Goal: Task Accomplishment & Management: Manage account settings

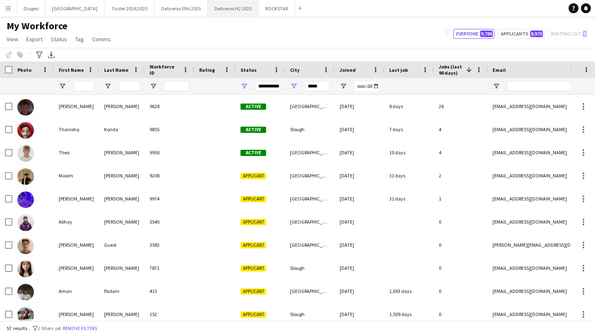
click at [208, 9] on button "Deliveroo H2 2025 Close" at bounding box center [233, 8] width 51 height 16
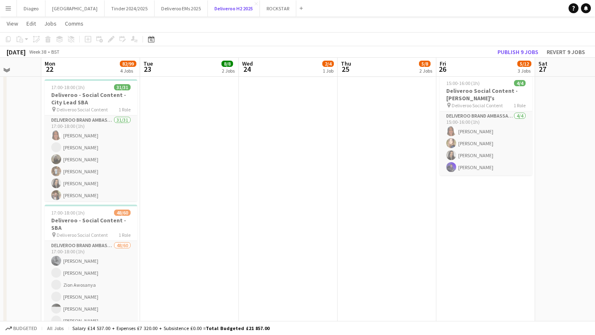
scroll to position [234, 0]
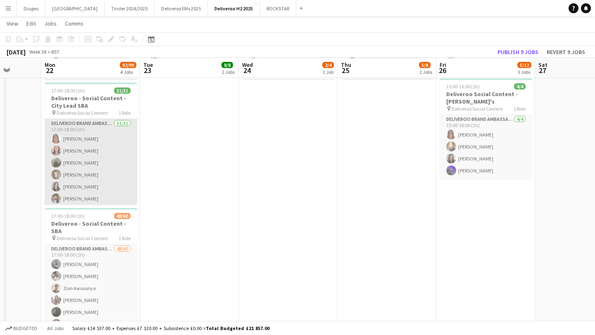
click at [115, 182] on app-card-role "Deliveroo Brand Ambassador 31/31 17:00-18:00 (1h) Jasmine Holburn Elizabeth Tso…" at bounding box center [91, 314] width 92 height 390
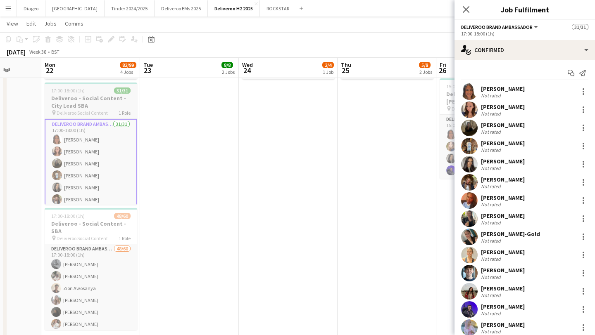
click at [111, 102] on h3 "Deliveroo - Social Content - City Lead SBA" at bounding box center [91, 102] width 92 height 15
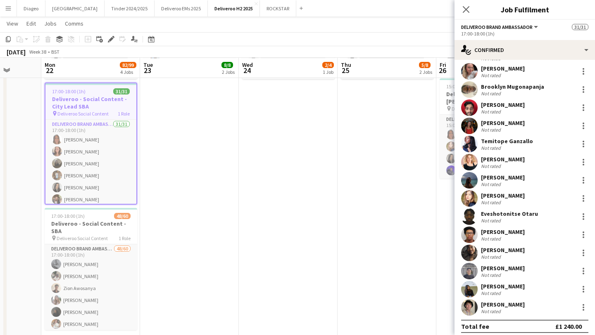
scroll to position [261, 0]
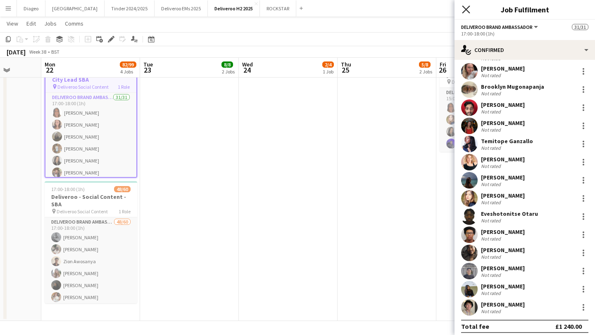
click at [332, 7] on icon "Close pop-in" at bounding box center [466, 9] width 8 height 8
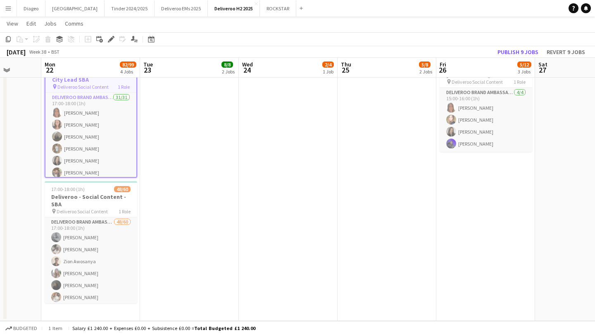
click at [141, 170] on app-date-cell "11:00-17:00 (6h) 4/4 Deliveroo - Birmingham Uni Live Event SBA 1 Role Brand Amb…" at bounding box center [189, 76] width 99 height 489
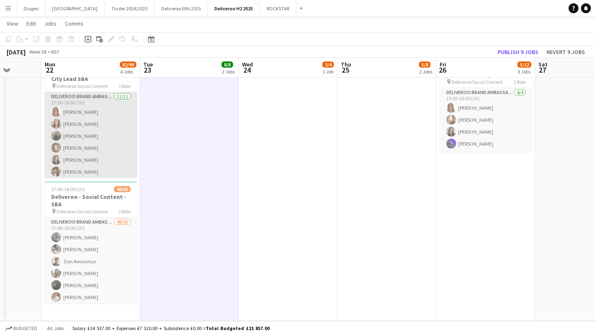
click at [94, 139] on app-card-role "Deliveroo Brand Ambassador 31/31 17:00-18:00 (1h) Jasmine Holburn Elizabeth Tso…" at bounding box center [91, 287] width 92 height 390
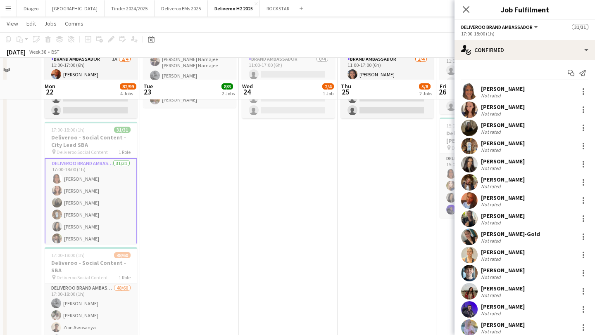
scroll to position [190, 0]
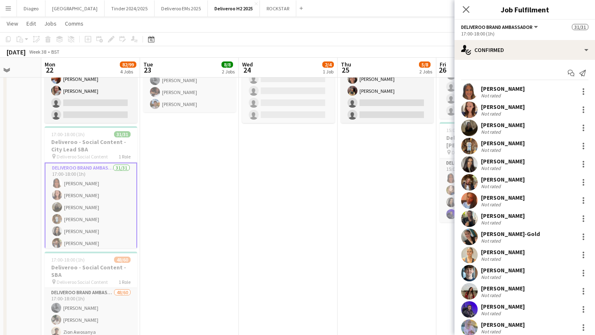
click at [332, 6] on div "Close pop-in" at bounding box center [465, 9] width 23 height 19
click at [332, 7] on icon at bounding box center [466, 9] width 8 height 8
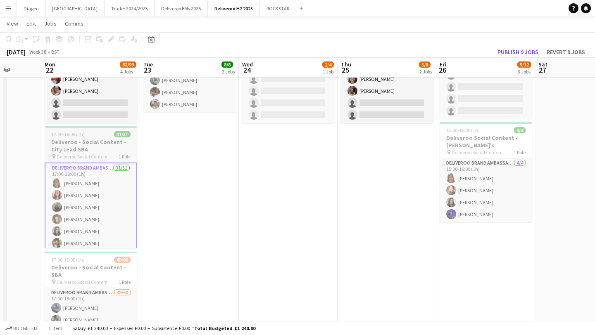
scroll to position [0, 255]
click at [99, 140] on h3 "Deliveroo - Social Content - City Lead SBA" at bounding box center [90, 145] width 92 height 15
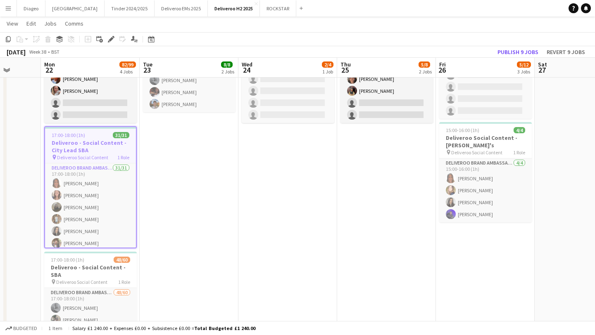
click at [99, 140] on h3 "Deliveroo - Social Content - City Lead SBA" at bounding box center [90, 146] width 91 height 15
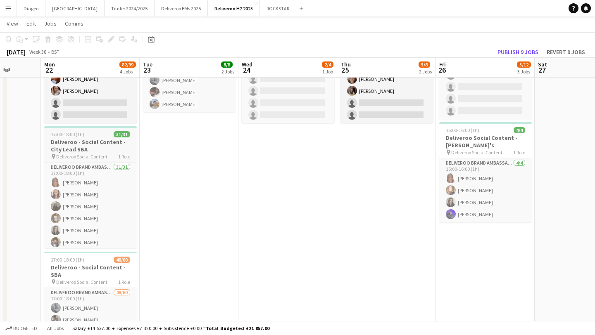
click at [99, 140] on h3 "Deliveroo - Social Content - City Lead SBA" at bounding box center [90, 145] width 92 height 15
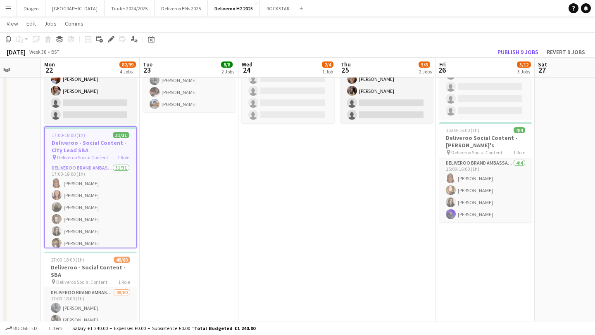
click at [100, 145] on h3 "Deliveroo - Social Content - City Lead SBA" at bounding box center [90, 146] width 91 height 15
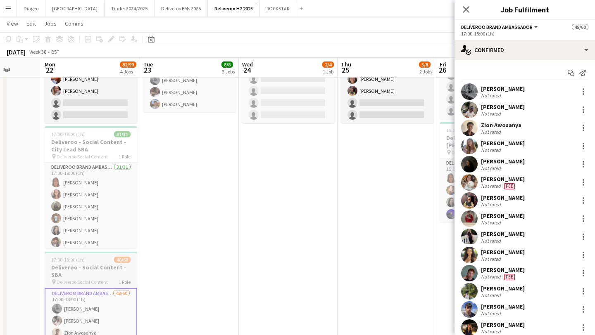
click at [99, 280] on span "Deliveroo Social Content" at bounding box center [82, 282] width 51 height 6
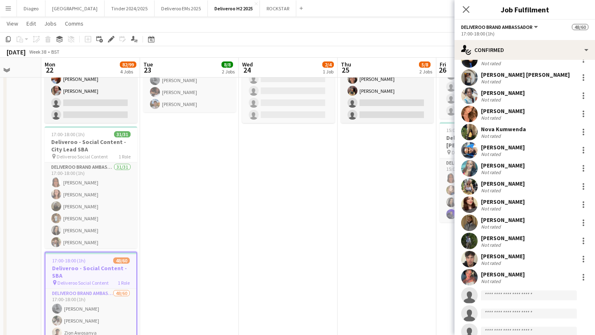
scroll to position [860, 0]
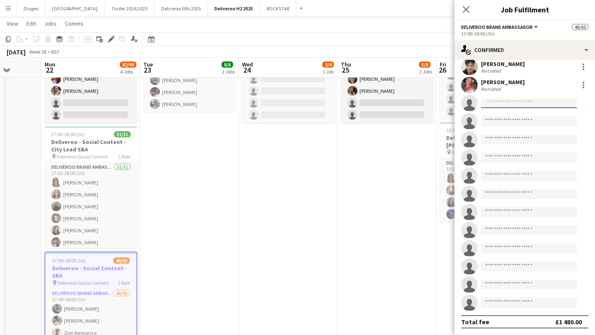
click at [332, 106] on input at bounding box center [529, 103] width 96 height 10
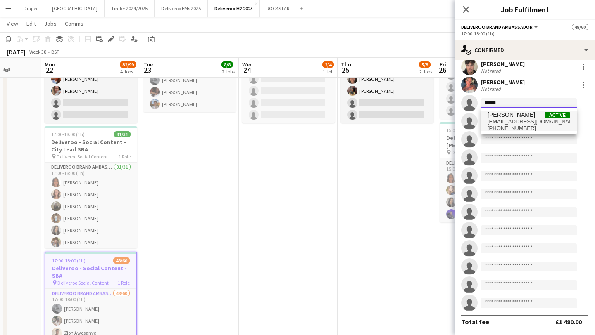
type input "******"
click at [332, 131] on span "+447492628934" at bounding box center [528, 128] width 83 height 7
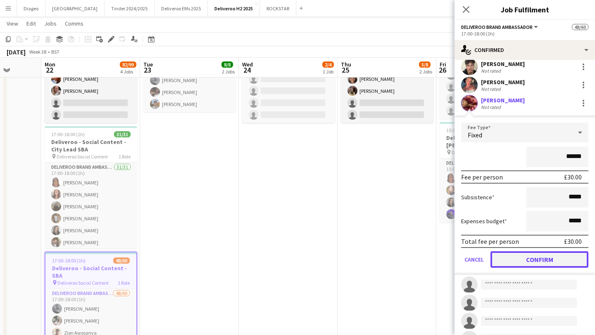
click at [332, 258] on button "Confirm" at bounding box center [539, 259] width 98 height 17
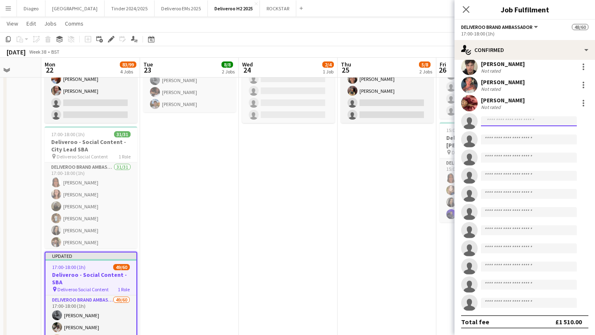
click at [332, 123] on input at bounding box center [529, 121] width 96 height 10
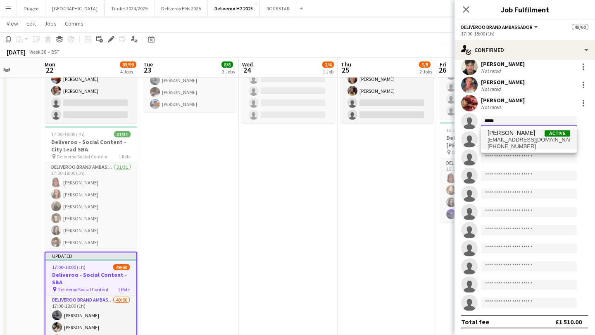
type input "*****"
click at [332, 135] on span "Elsie O'Toole Active" at bounding box center [528, 133] width 83 height 7
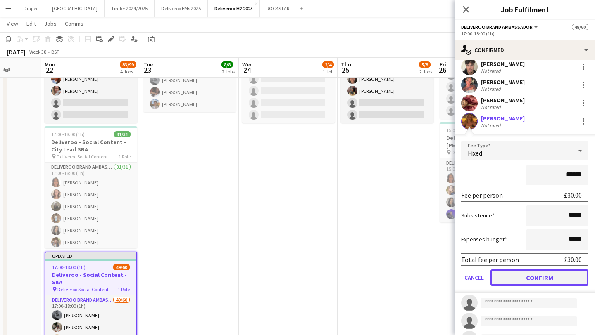
click at [332, 275] on button "Confirm" at bounding box center [539, 278] width 98 height 17
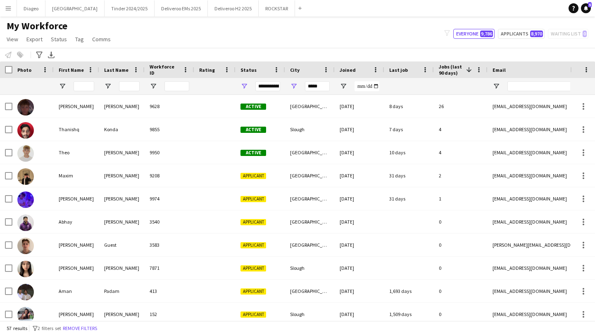
click at [71, 84] on div at bounding box center [76, 86] width 45 height 17
click at [82, 85] on input "First Name Filter Input" at bounding box center [83, 86] width 21 height 10
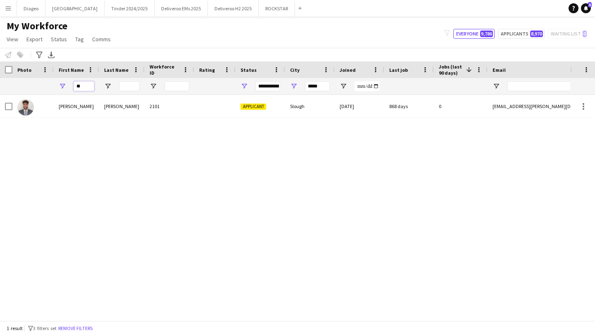
type input "*"
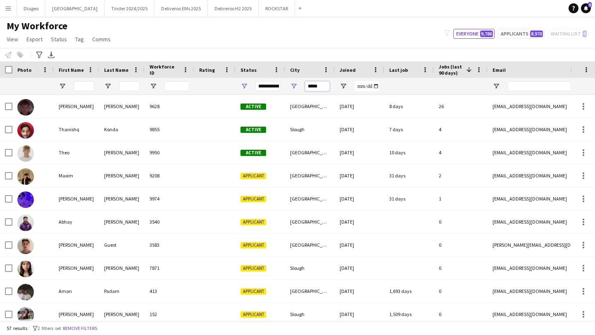
drag, startPoint x: 324, startPoint y: 85, endPoint x: 294, endPoint y: 85, distance: 30.1
click at [294, 85] on div "*****" at bounding box center [310, 86] width 50 height 17
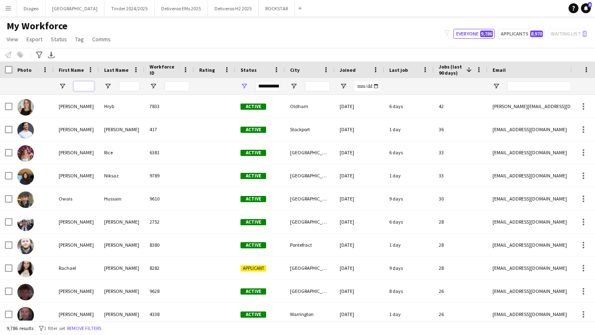
click at [77, 87] on input "First Name Filter Input" at bounding box center [83, 86] width 21 height 10
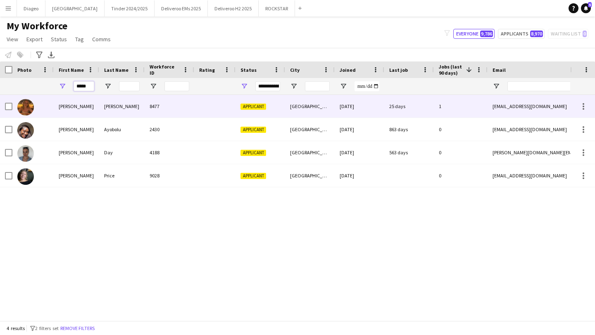
type input "*****"
click at [118, 111] on div "[PERSON_NAME]" at bounding box center [121, 106] width 45 height 23
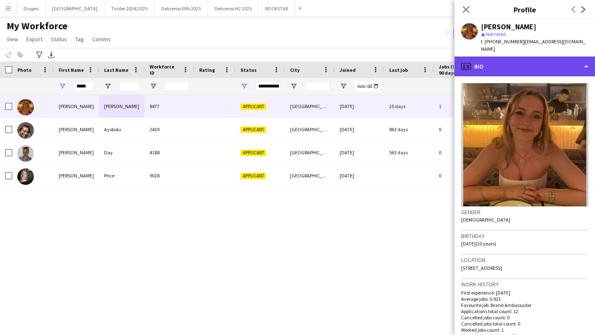
click at [332, 59] on div "profile Bio" at bounding box center [524, 67] width 140 height 20
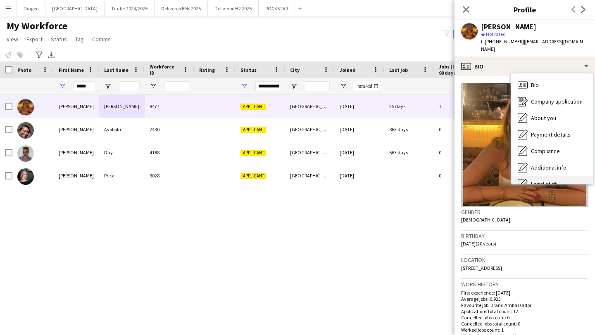
click at [332, 176] on div "Legal stuff Legal stuff" at bounding box center [552, 184] width 82 height 17
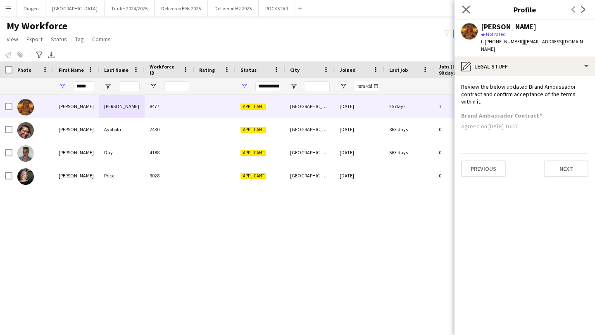
click at [332, 7] on app-icon "Close pop-in" at bounding box center [466, 10] width 12 height 12
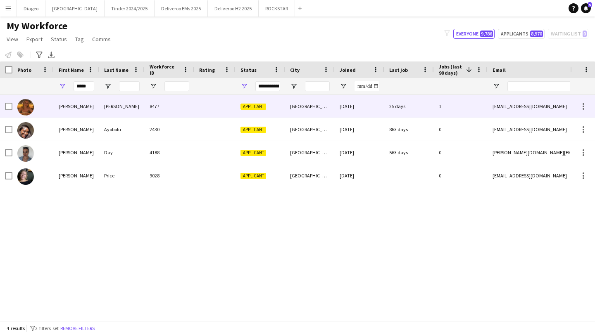
click at [332, 112] on div "[DATE]" at bounding box center [359, 106] width 50 height 23
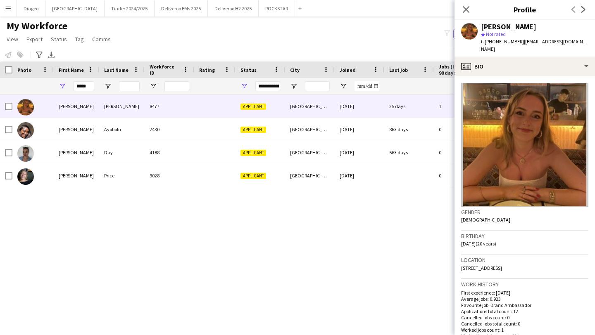
scroll to position [227, 0]
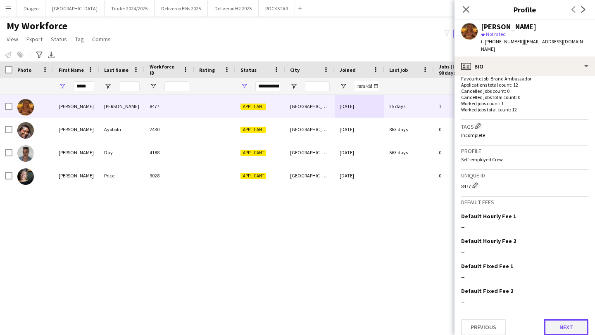
click at [332, 291] on button "Next" at bounding box center [565, 327] width 45 height 17
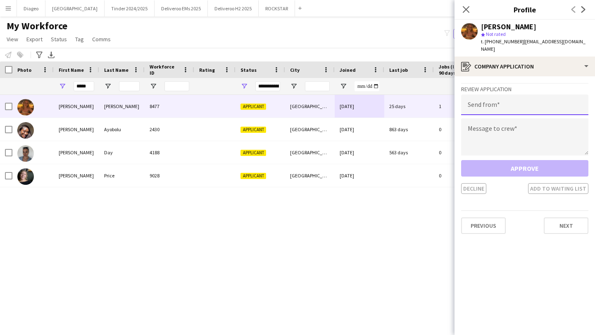
click at [332, 95] on input "email" at bounding box center [524, 105] width 127 height 21
paste input "**********"
type input "**********"
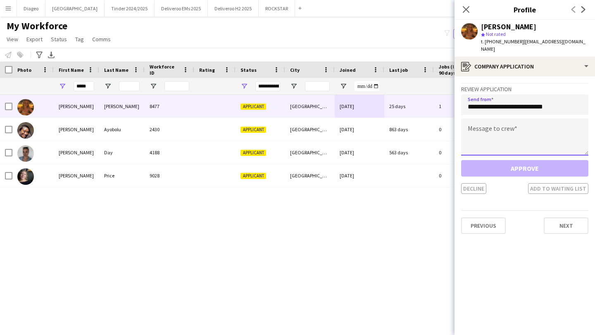
click at [332, 124] on textarea at bounding box center [524, 136] width 127 height 37
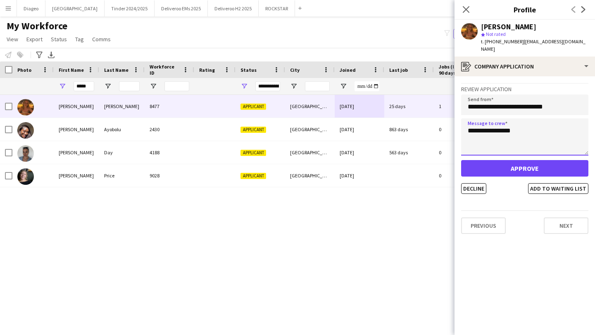
type textarea "**********"
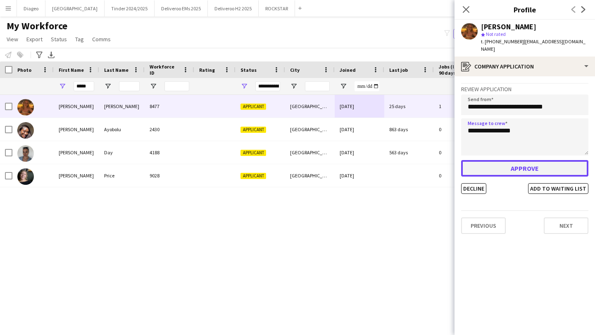
click at [332, 160] on button "Approve" at bounding box center [524, 168] width 127 height 17
